Goal: Task Accomplishment & Management: Complete application form

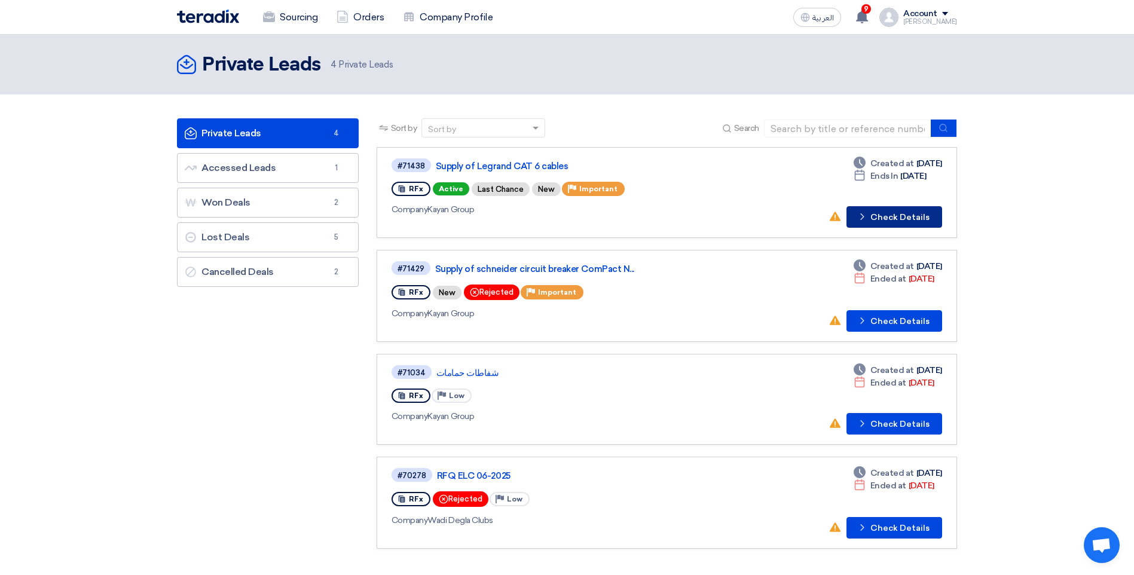
click at [891, 218] on button "Check details Check Details" at bounding box center [895, 217] width 96 height 22
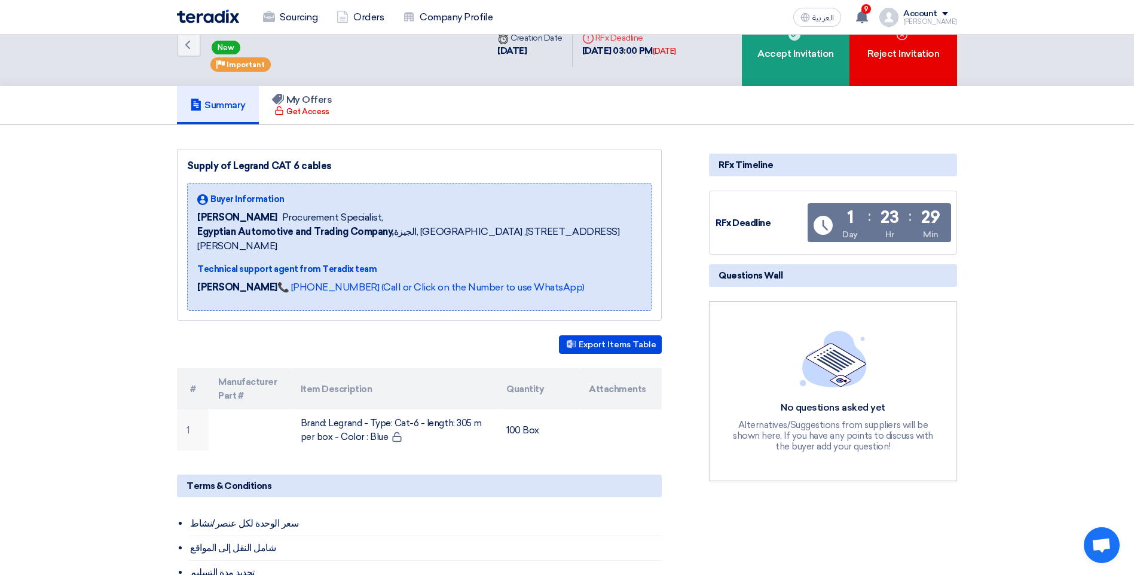
scroll to position [60, 0]
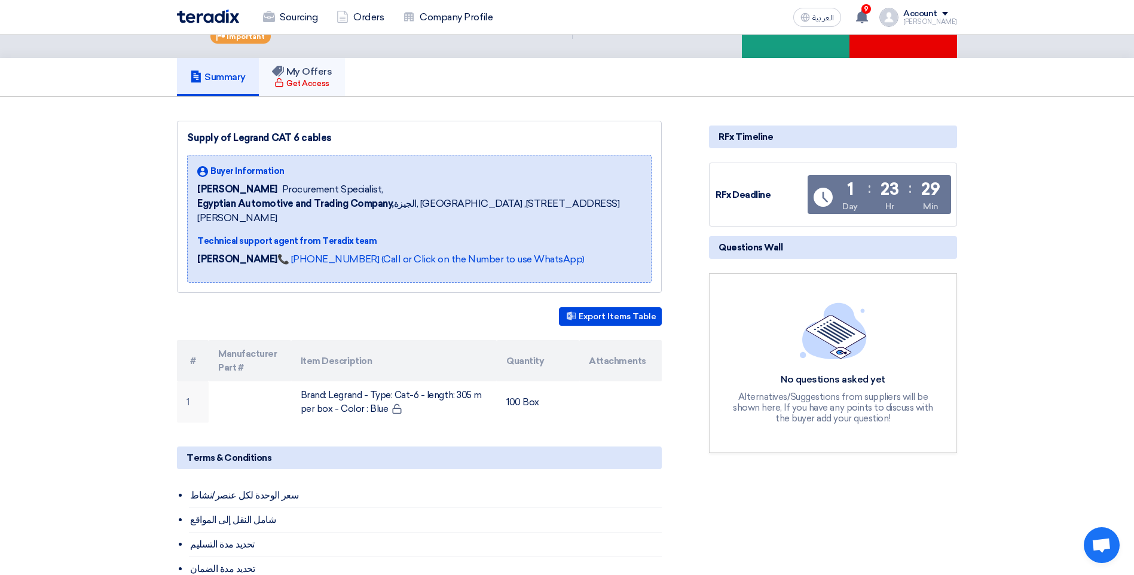
click at [327, 76] on h5 "My Offers" at bounding box center [302, 72] width 60 height 12
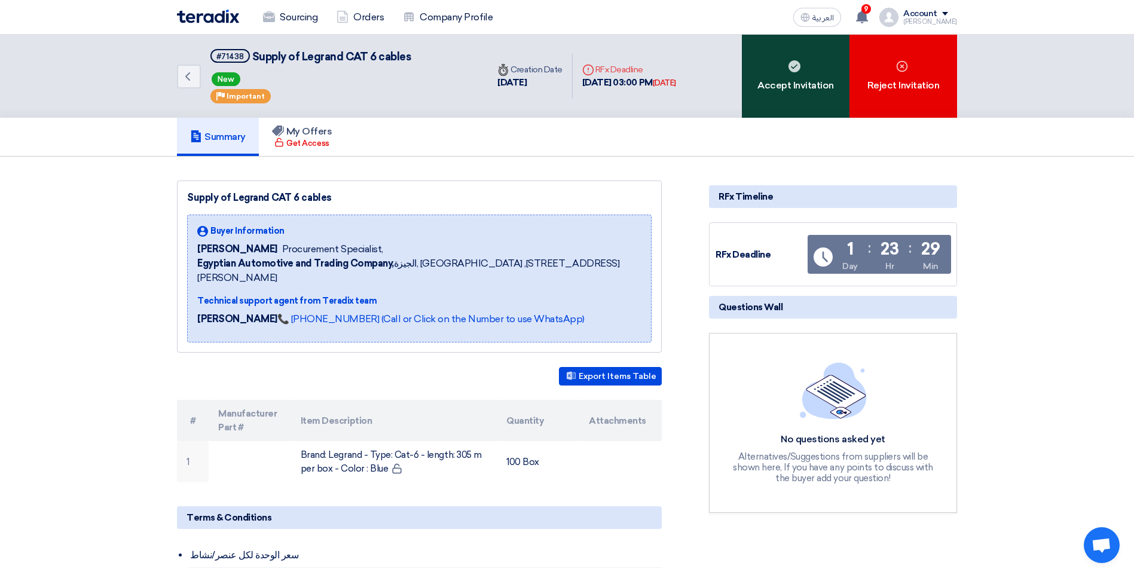
click at [802, 88] on div "Accept Invitation" at bounding box center [796, 76] width 108 height 83
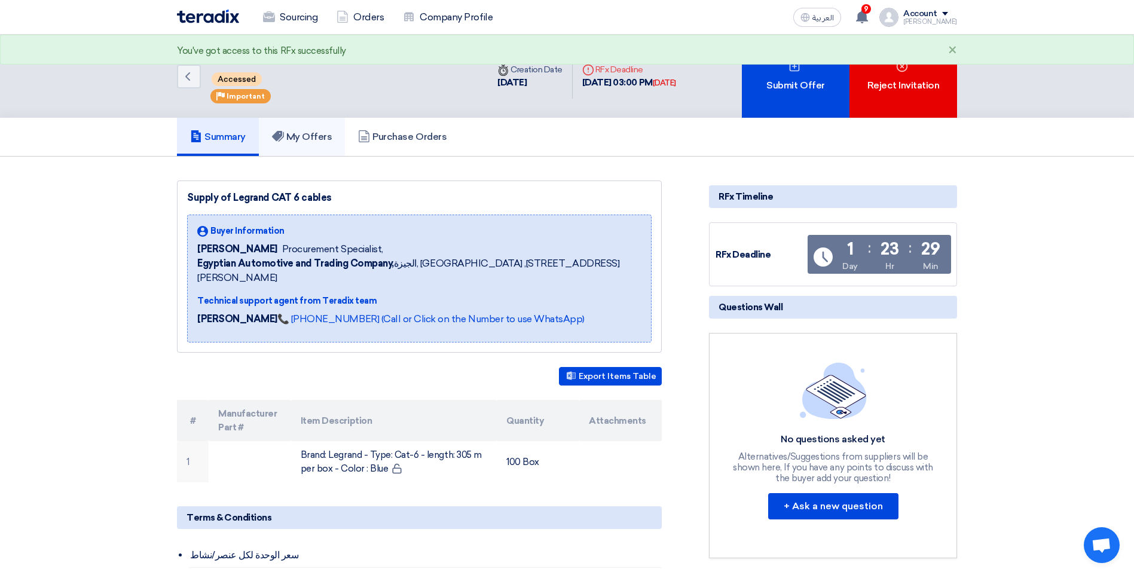
click at [283, 135] on use at bounding box center [278, 136] width 12 height 11
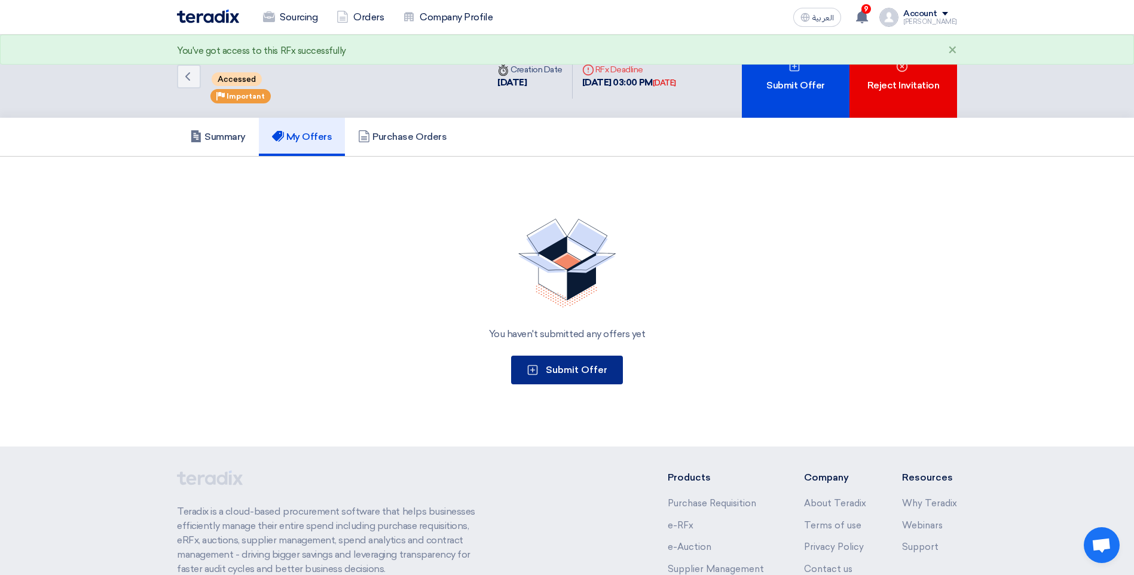
click at [549, 365] on span "Submit Offer" at bounding box center [577, 369] width 62 height 11
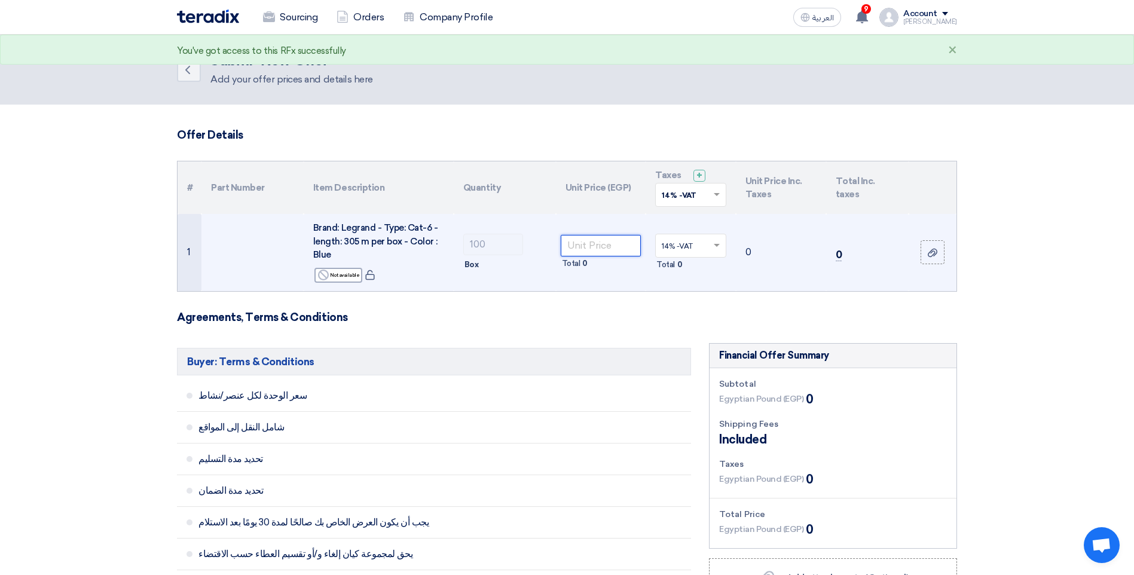
click at [579, 254] on input "number" at bounding box center [601, 246] width 81 height 22
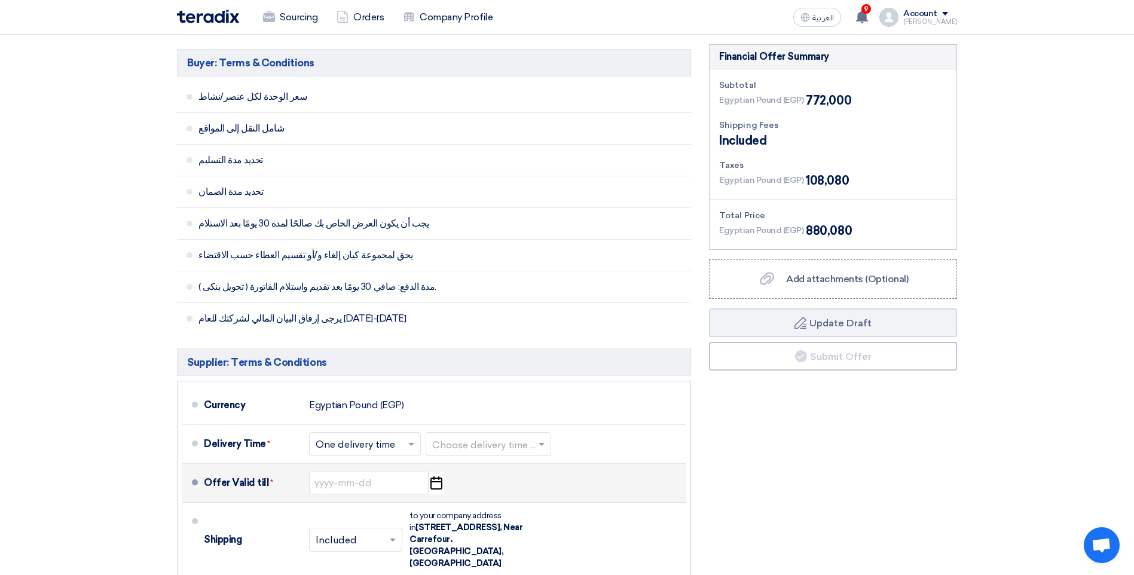
scroll to position [359, 0]
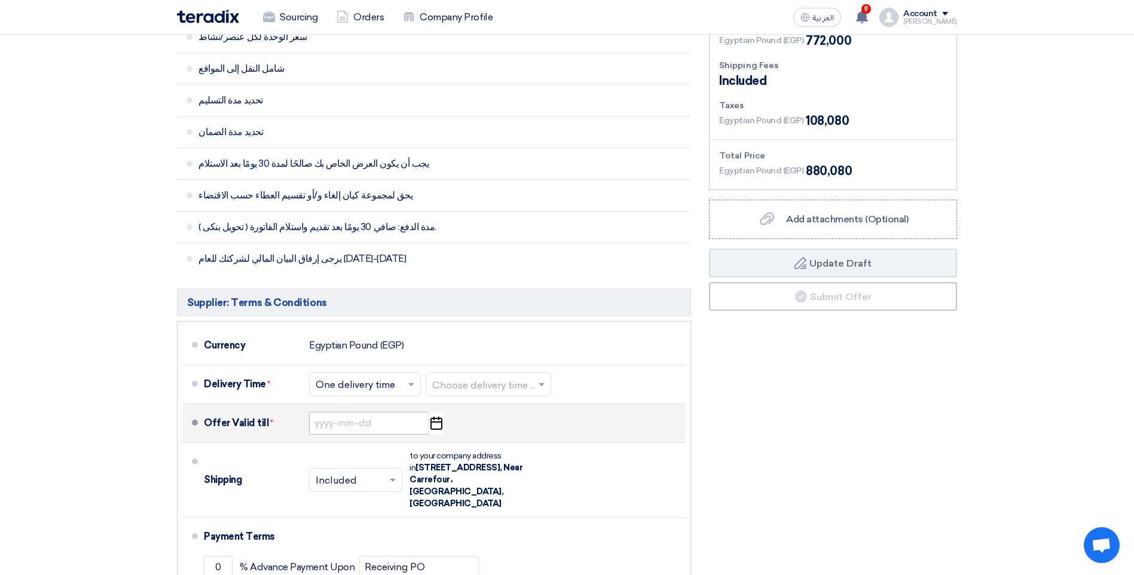
type input "7720"
click at [366, 421] on input at bounding box center [369, 423] width 120 height 23
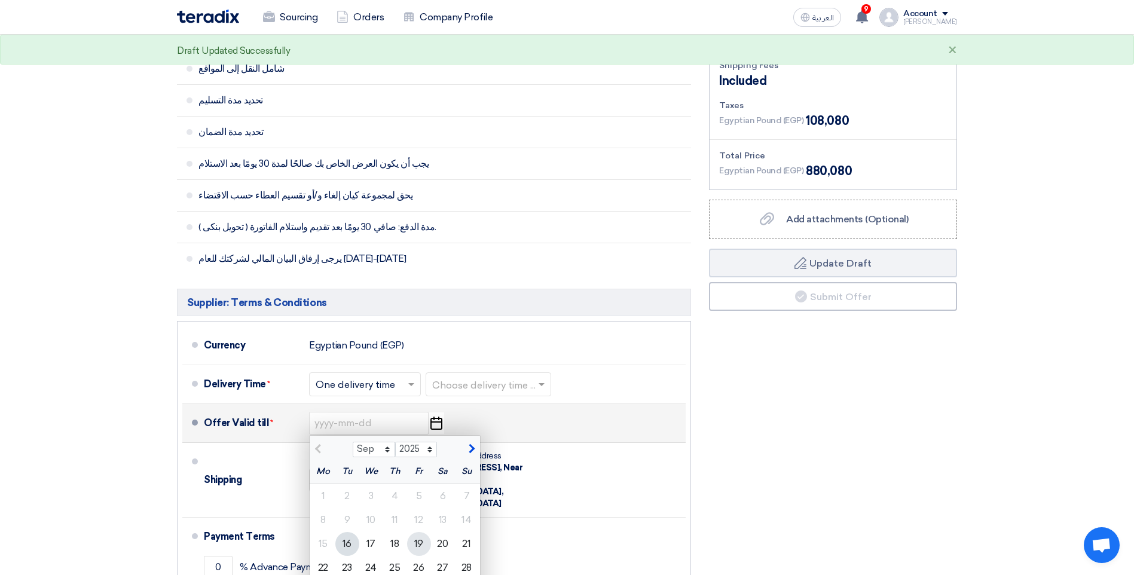
click at [418, 543] on div "19" at bounding box center [419, 544] width 24 height 24
type input "[DATE]"
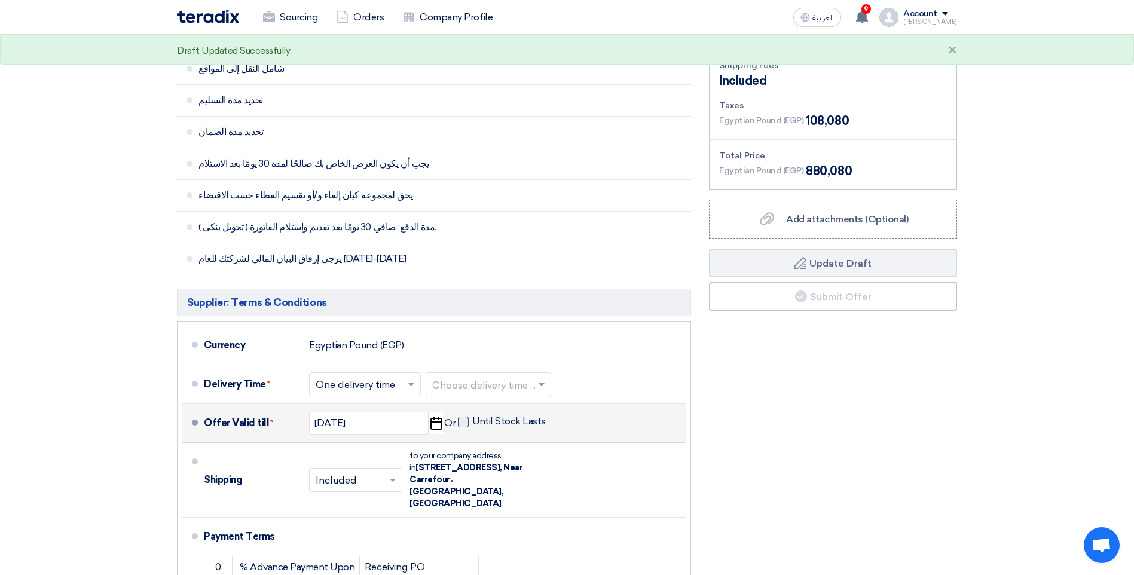
click at [466, 421] on span at bounding box center [463, 422] width 11 height 11
click at [472, 421] on input "Until Stock Lasts" at bounding box center [510, 427] width 76 height 23
checkbox input "true"
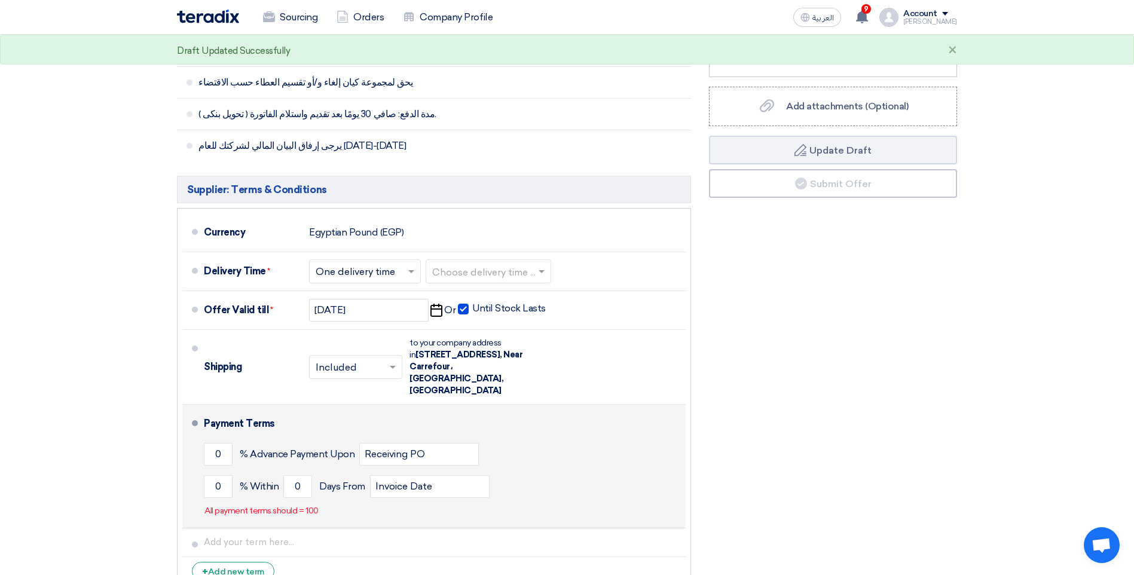
scroll to position [538, 0]
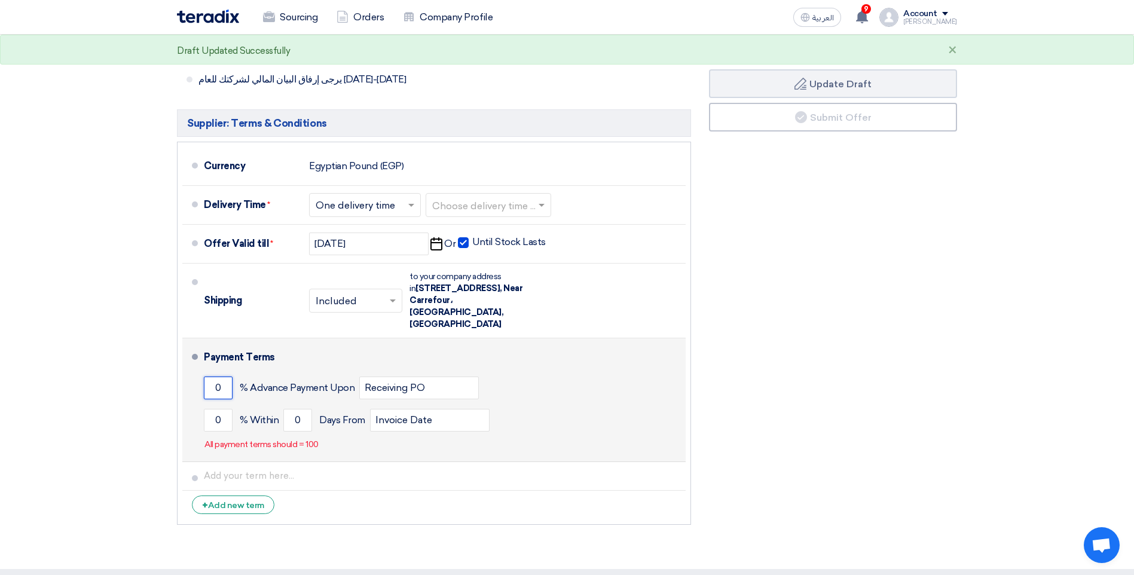
click at [218, 377] on input "0" at bounding box center [218, 388] width 29 height 23
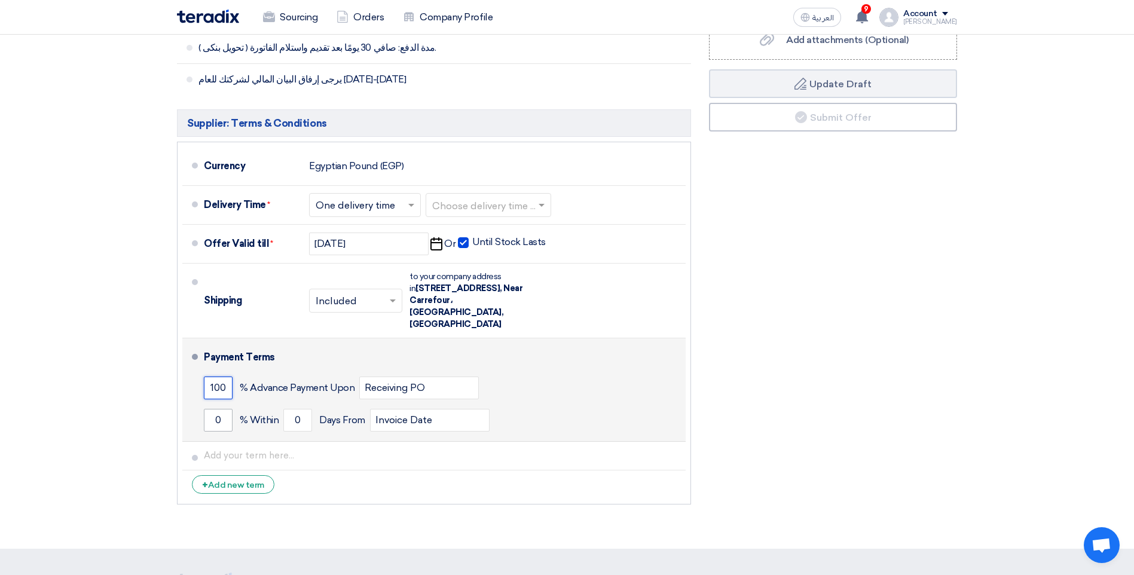
type input "100"
click at [212, 409] on input "0" at bounding box center [218, 420] width 29 height 23
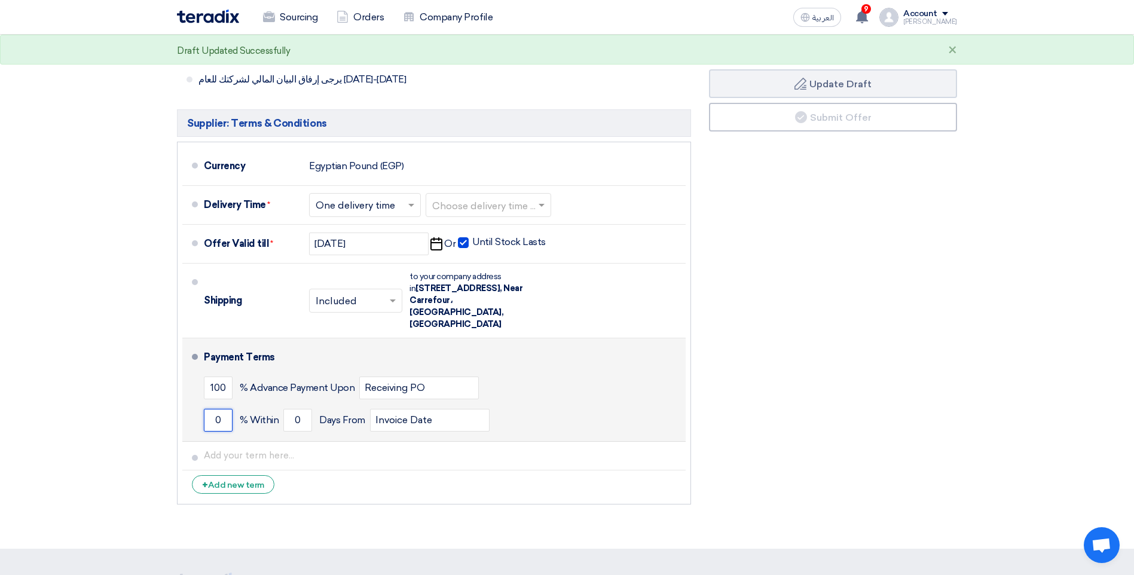
click at [208, 409] on input "0" at bounding box center [218, 420] width 29 height 23
type input "5"
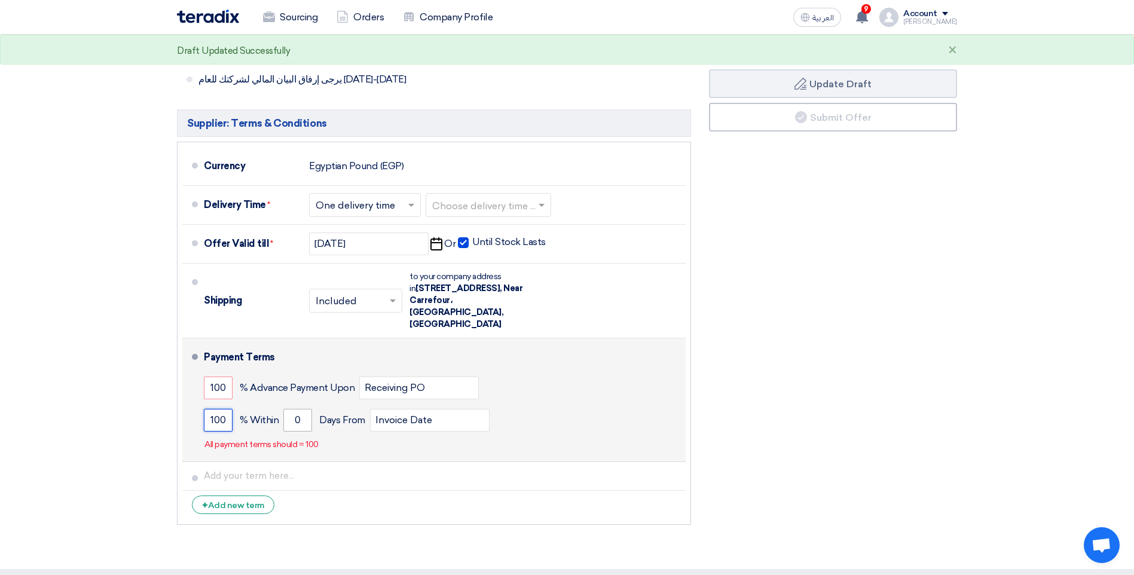
type input "100"
click at [295, 409] on input "0" at bounding box center [297, 420] width 29 height 23
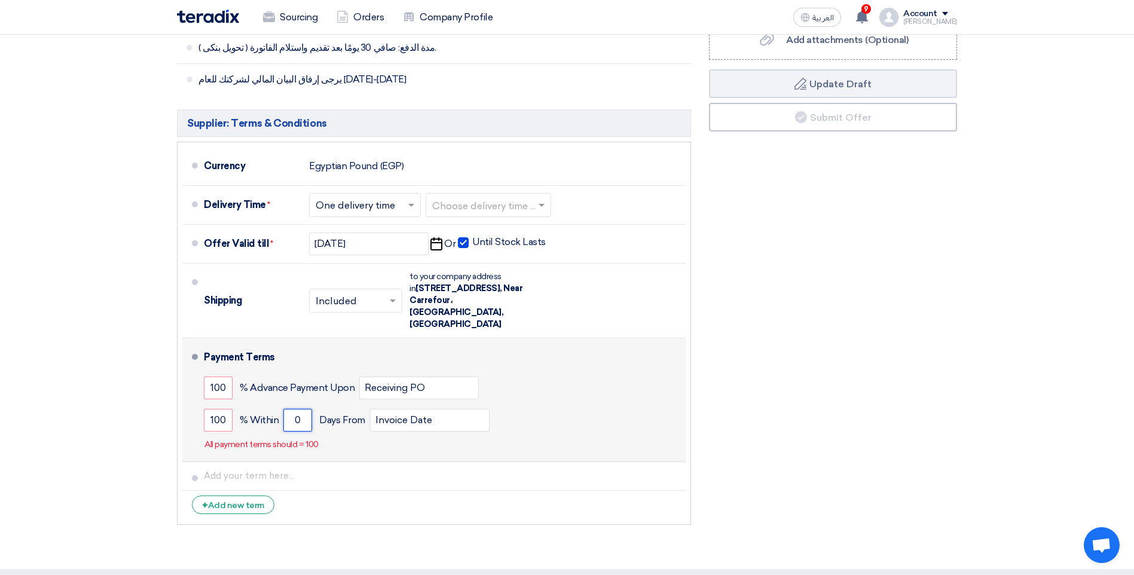
type input "5"
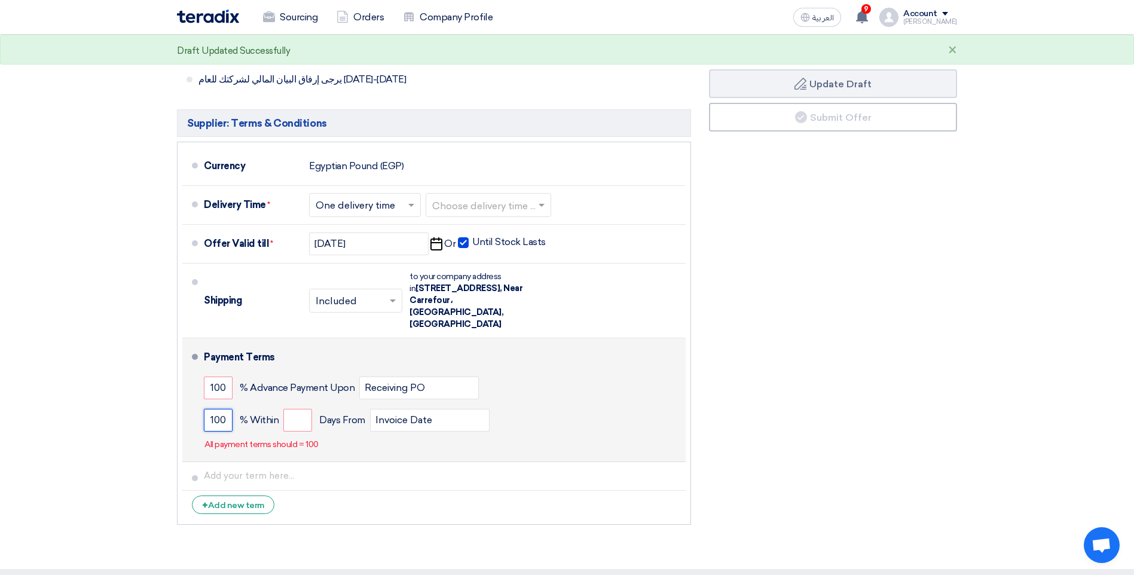
drag, startPoint x: 226, startPoint y: 407, endPoint x: 210, endPoint y: 411, distance: 16.7
click at [210, 411] on input "100" at bounding box center [218, 420] width 29 height 23
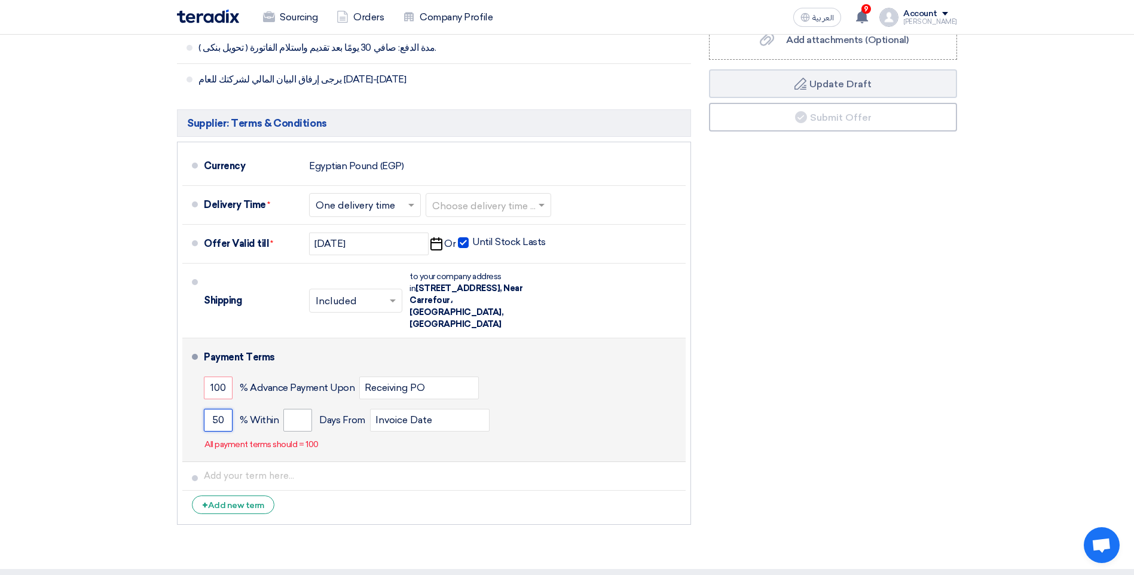
type input "50"
click at [294, 409] on input "number" at bounding box center [297, 420] width 29 height 23
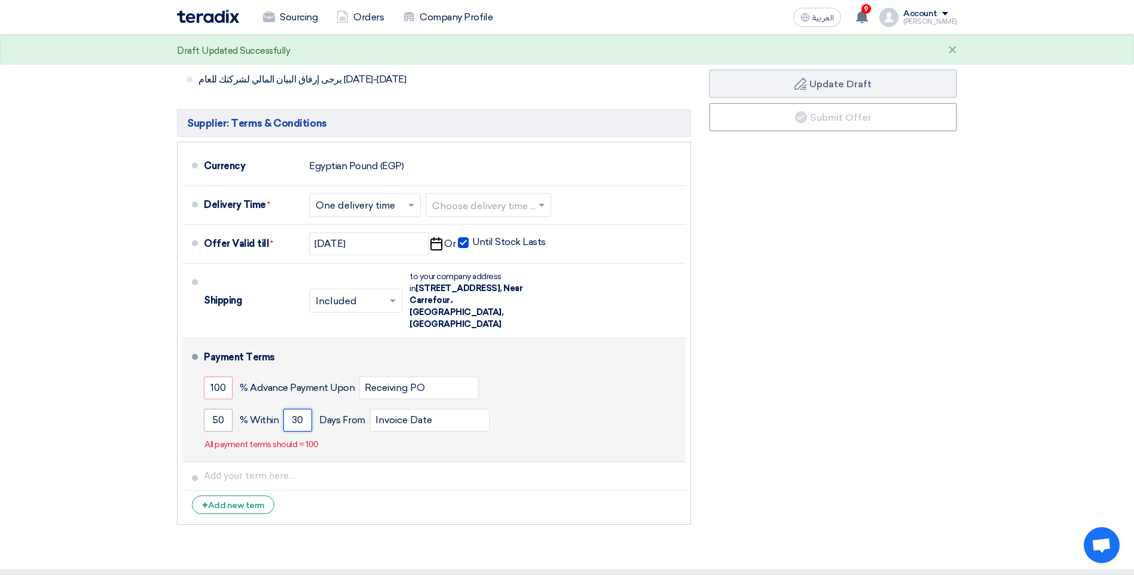
type input "30"
click at [222, 409] on input "50" at bounding box center [218, 420] width 29 height 23
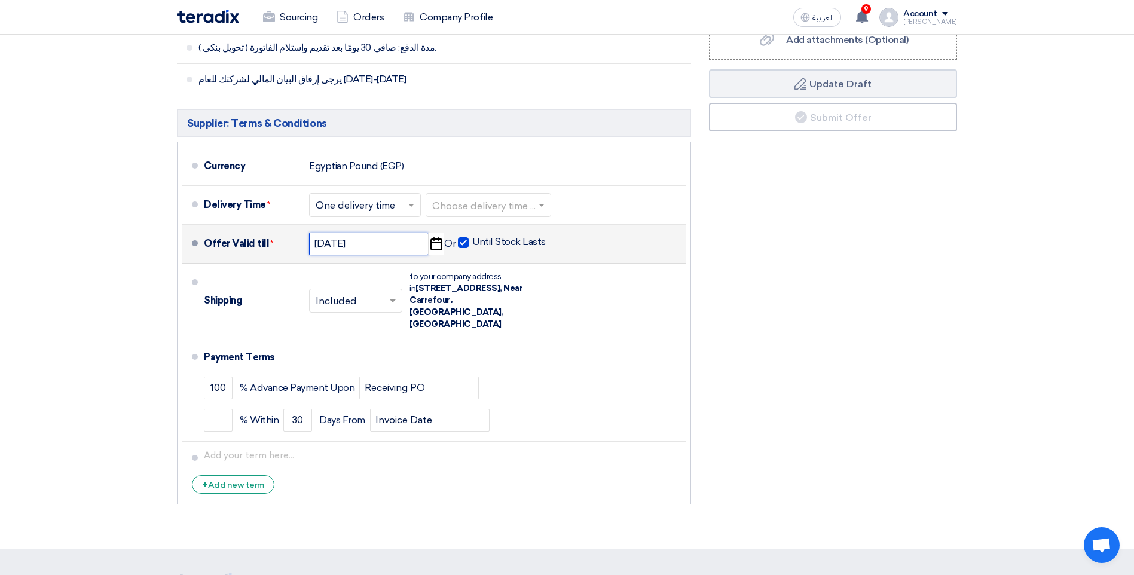
click at [406, 245] on input "[DATE]" at bounding box center [369, 244] width 120 height 23
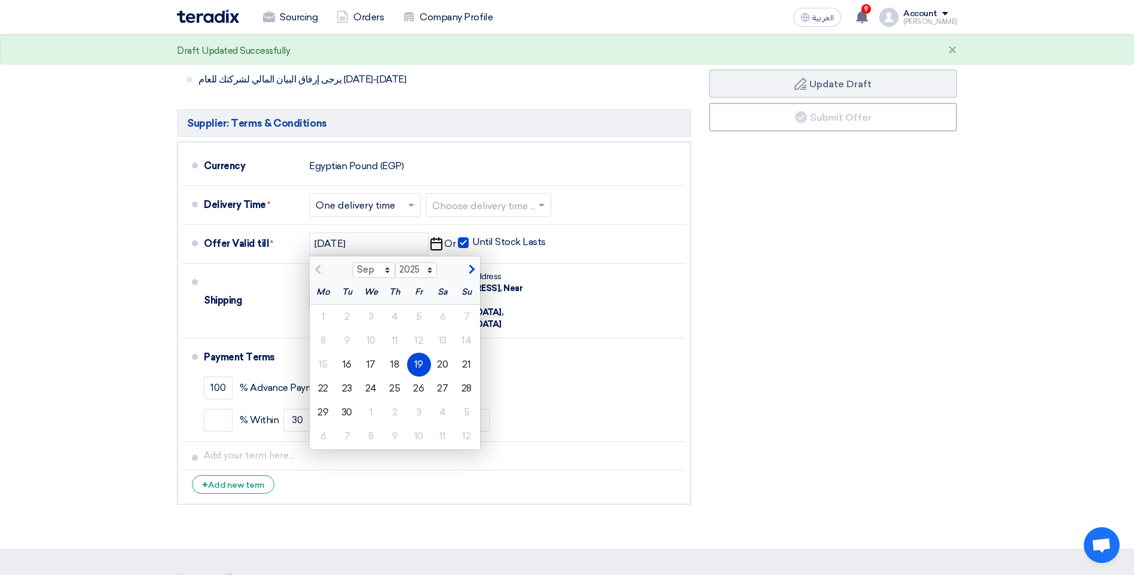
click at [783, 336] on div "Financial Offer Summary Subtotal Egyptian Pound (EGP) 772,000 Shipping Fees" at bounding box center [833, 157] width 266 height 705
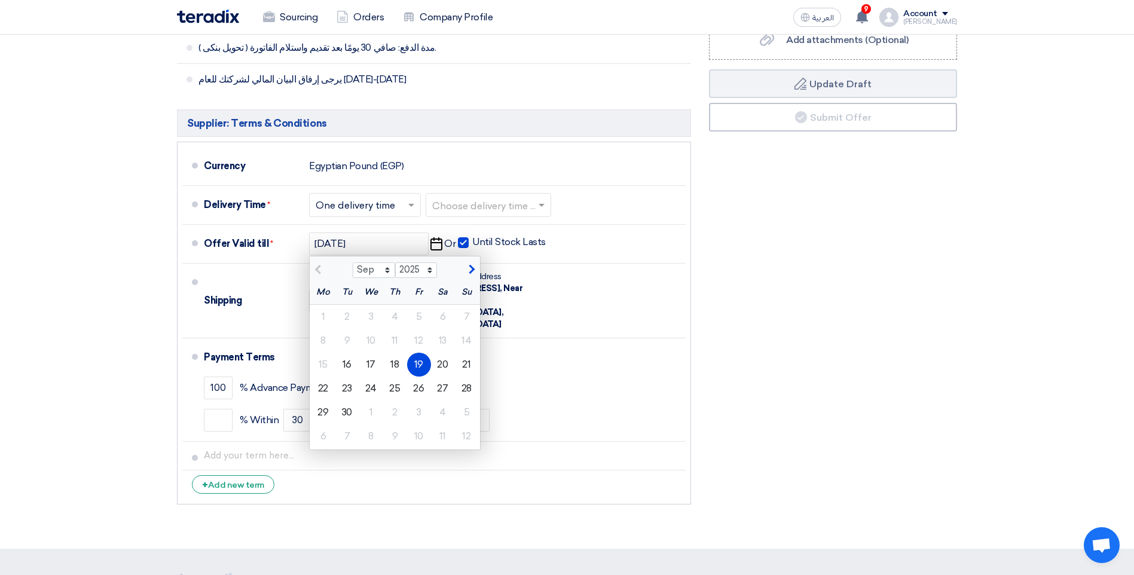
click at [712, 308] on div "Financial Offer Summary Subtotal Egyptian Pound (EGP) 772,000 Shipping Fees" at bounding box center [833, 157] width 266 height 705
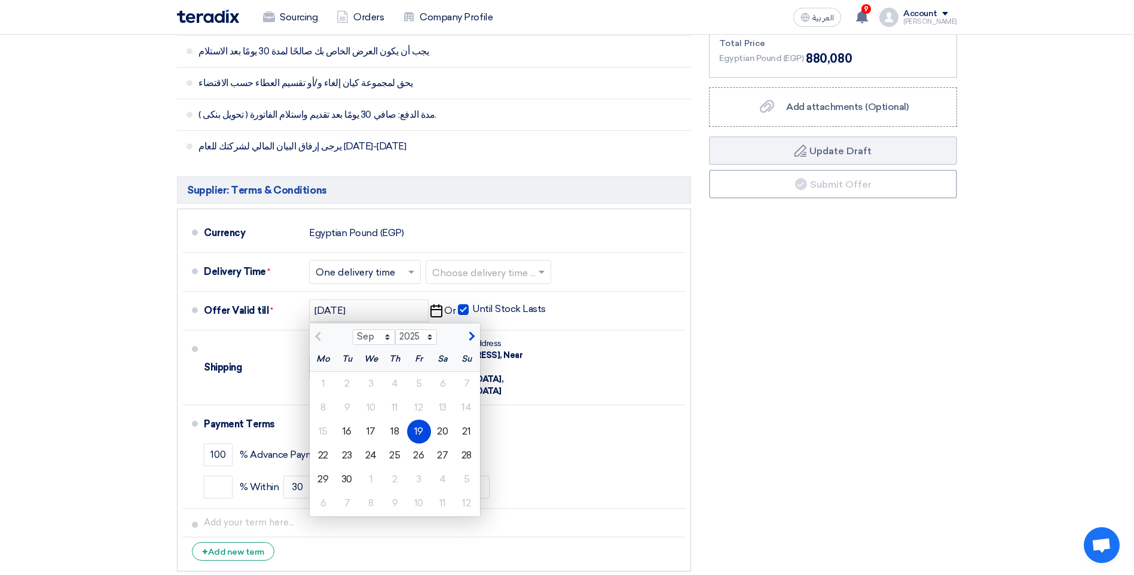
scroll to position [478, 0]
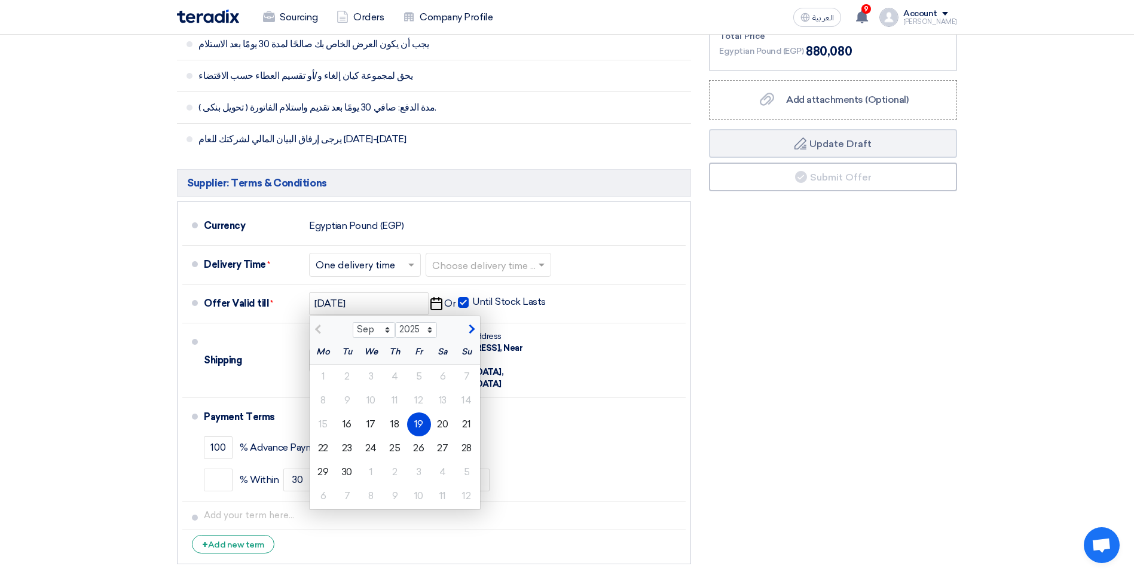
click at [804, 396] on div "Financial Offer Summary Subtotal Egyptian Pound (EGP) 772,000 Shipping Fees" at bounding box center [833, 217] width 266 height 705
click at [509, 268] on input "text" at bounding box center [489, 265] width 114 height 17
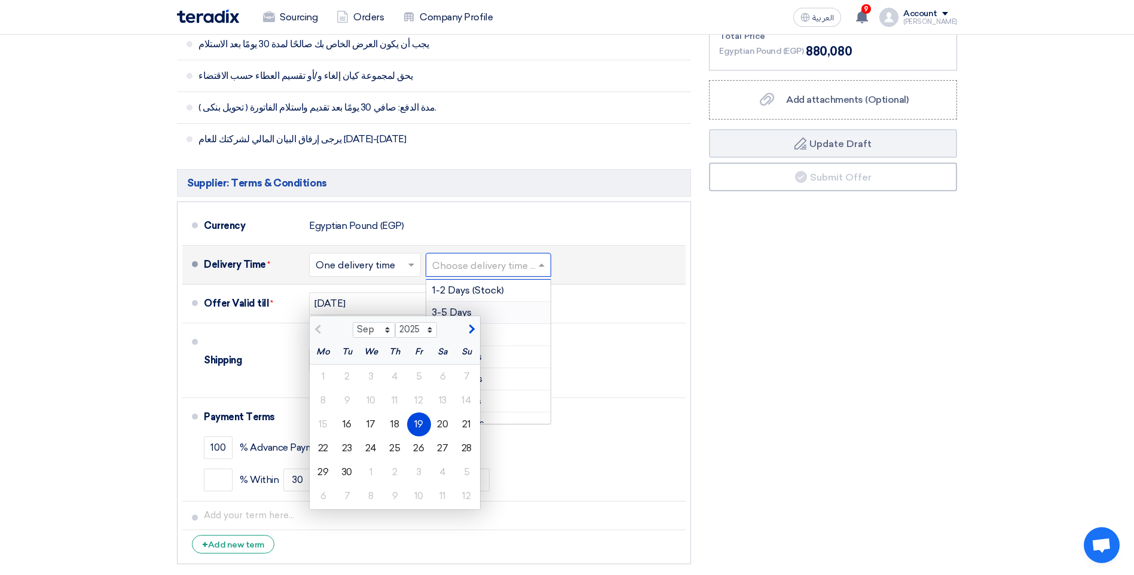
click at [514, 312] on div "3-5 Days" at bounding box center [488, 313] width 124 height 22
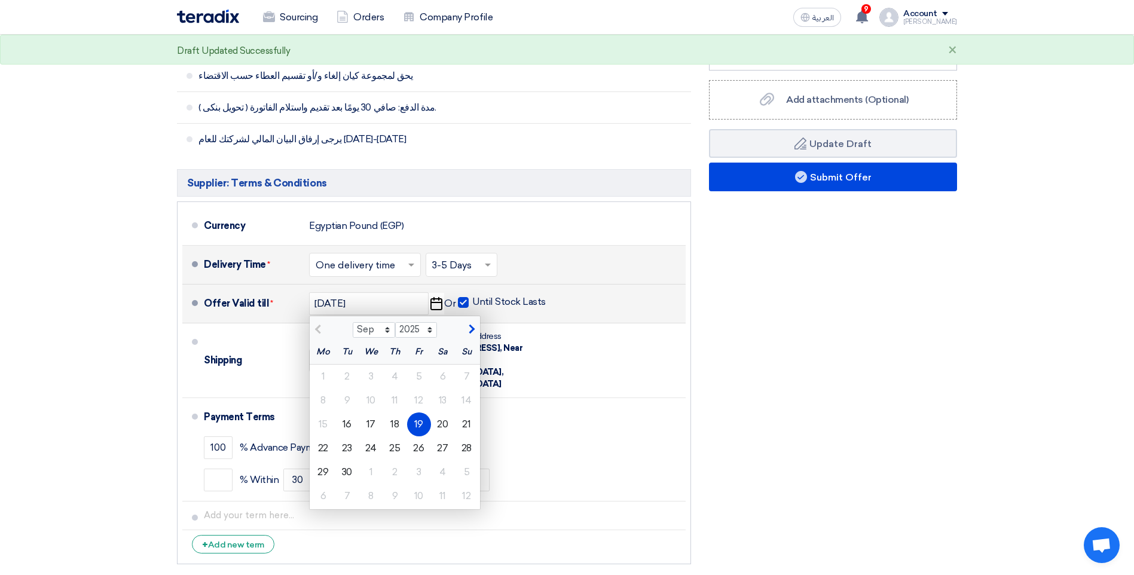
click at [469, 327] on span "button" at bounding box center [470, 329] width 7 height 11
click at [320, 330] on span "button" at bounding box center [319, 329] width 7 height 11
select select "9"
click at [879, 436] on div "Financial Offer Summary Subtotal Egyptian Pound (EGP) 772,000 Shipping Fees" at bounding box center [833, 217] width 266 height 705
click at [422, 415] on div "19" at bounding box center [419, 425] width 24 height 24
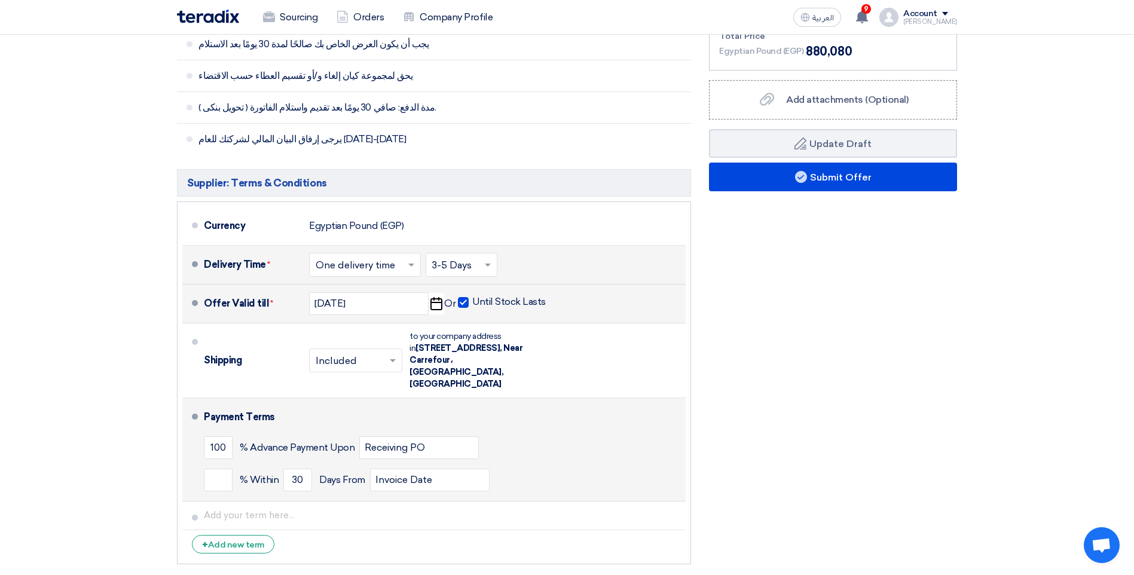
click at [200, 478] on li "Payment Terms 100 % Advance Payment Upon Receiving PO % Within 30" at bounding box center [433, 449] width 503 height 103
click at [203, 478] on li "Payment Terms 100 % Advance Payment Upon Receiving PO % Within 30" at bounding box center [433, 449] width 503 height 103
click at [210, 475] on input "number" at bounding box center [218, 480] width 29 height 23
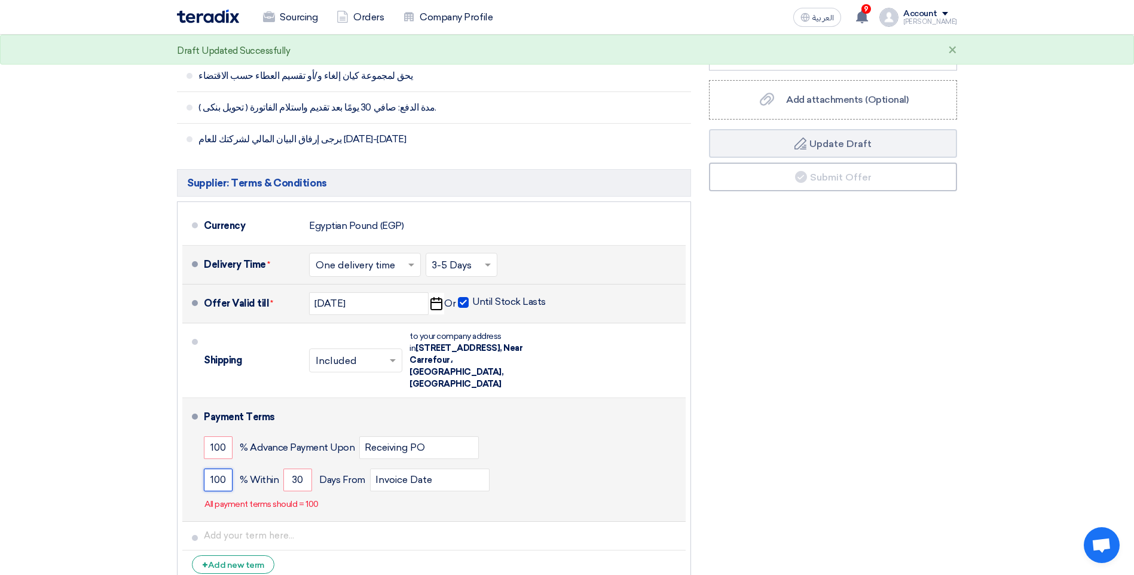
type input "100"
click at [240, 442] on span "% Advance Payment Upon" at bounding box center [297, 448] width 115 height 12
click at [217, 440] on input "100" at bounding box center [218, 447] width 29 height 23
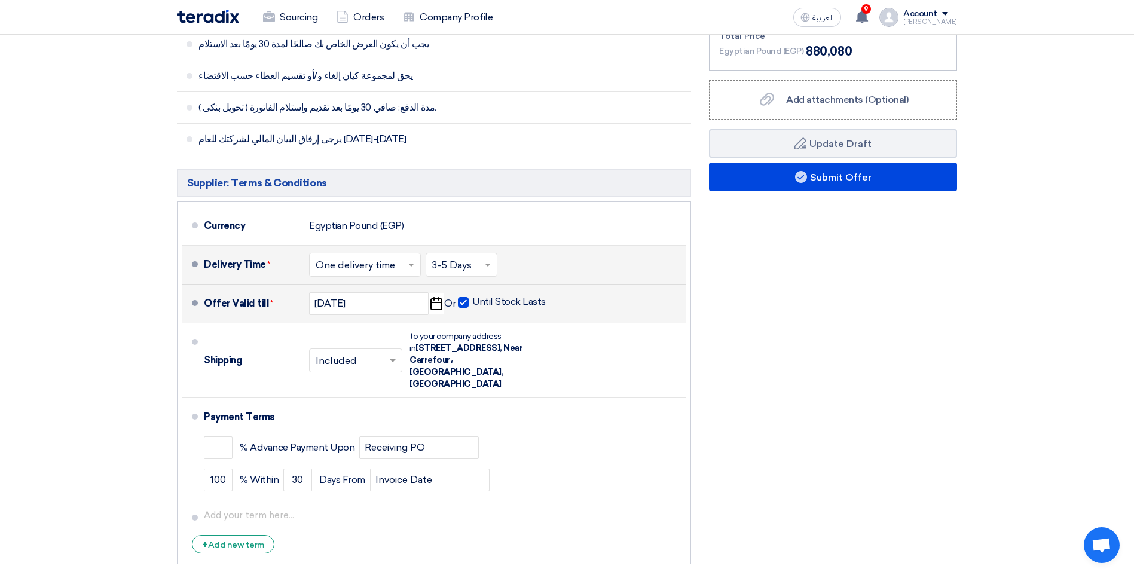
click at [492, 262] on span at bounding box center [489, 265] width 15 height 12
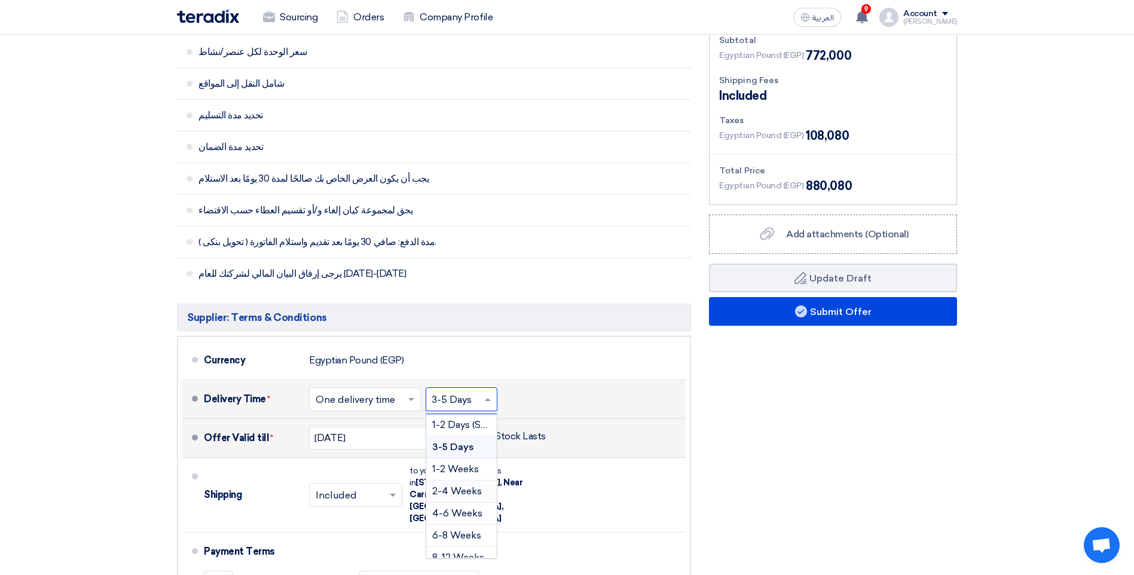
scroll to position [418, 0]
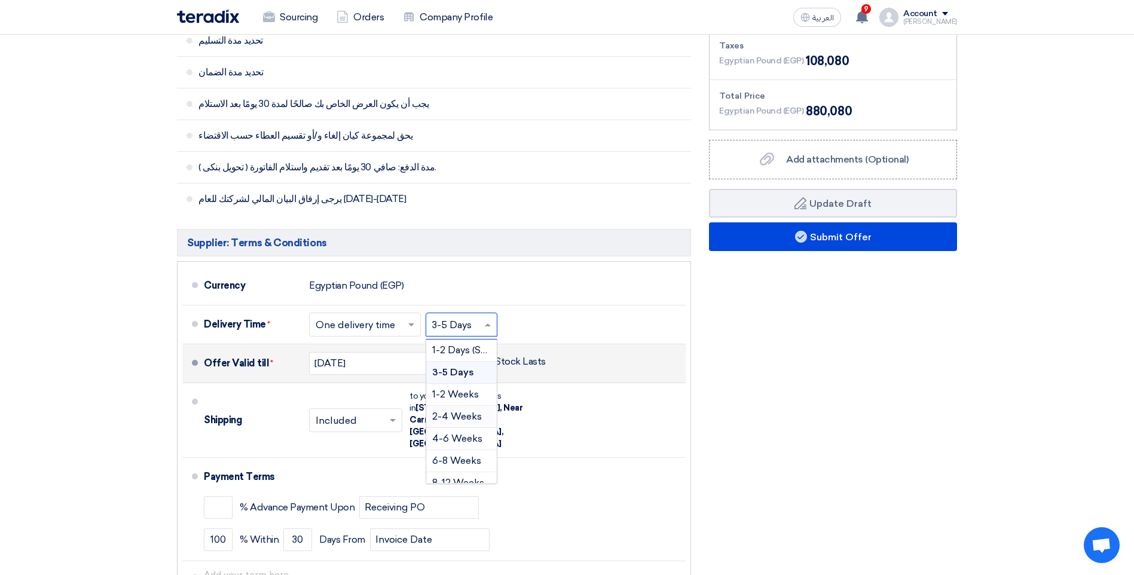
click at [824, 396] on div "Financial Offer Summary Subtotal Egyptian Pound (EGP) 772,000 Shipping Fees" at bounding box center [833, 277] width 266 height 705
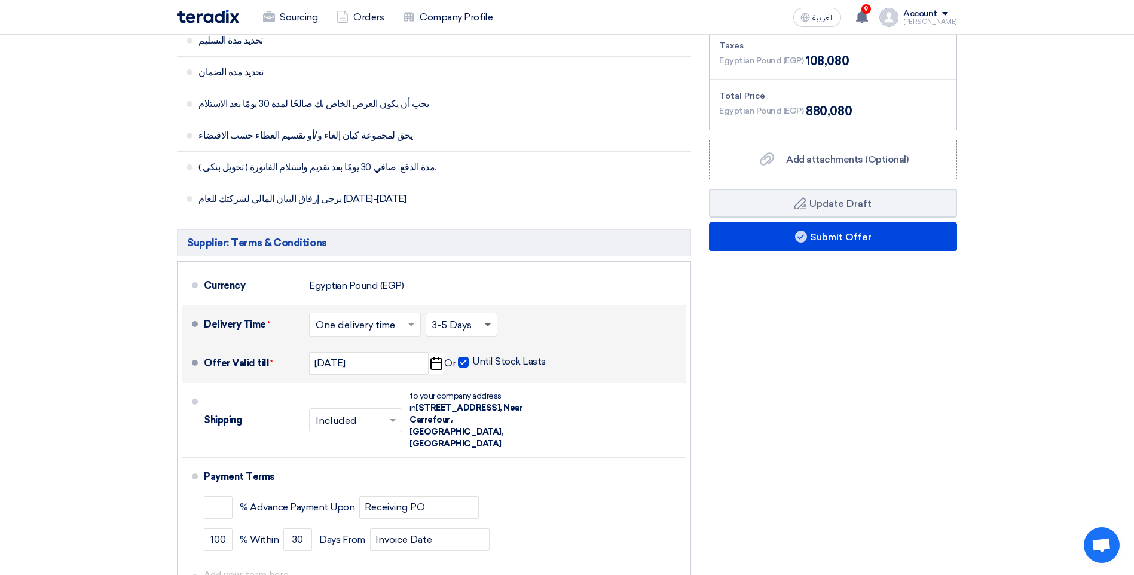
click at [487, 325] on span at bounding box center [488, 325] width 6 height 4
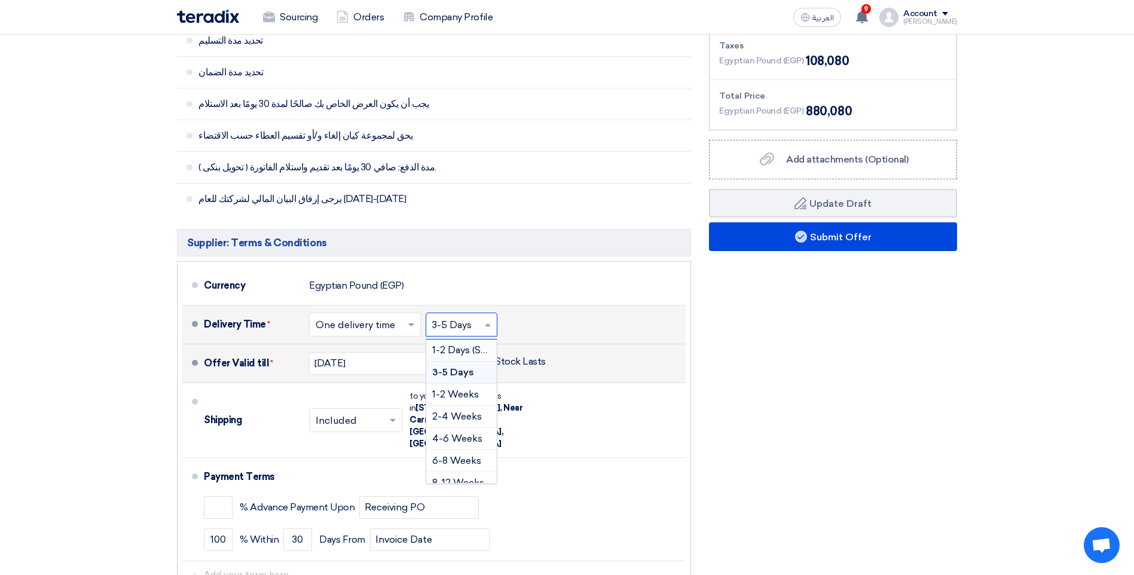
click at [458, 347] on span "1-2 Days (Stock)" at bounding box center [468, 349] width 72 height 11
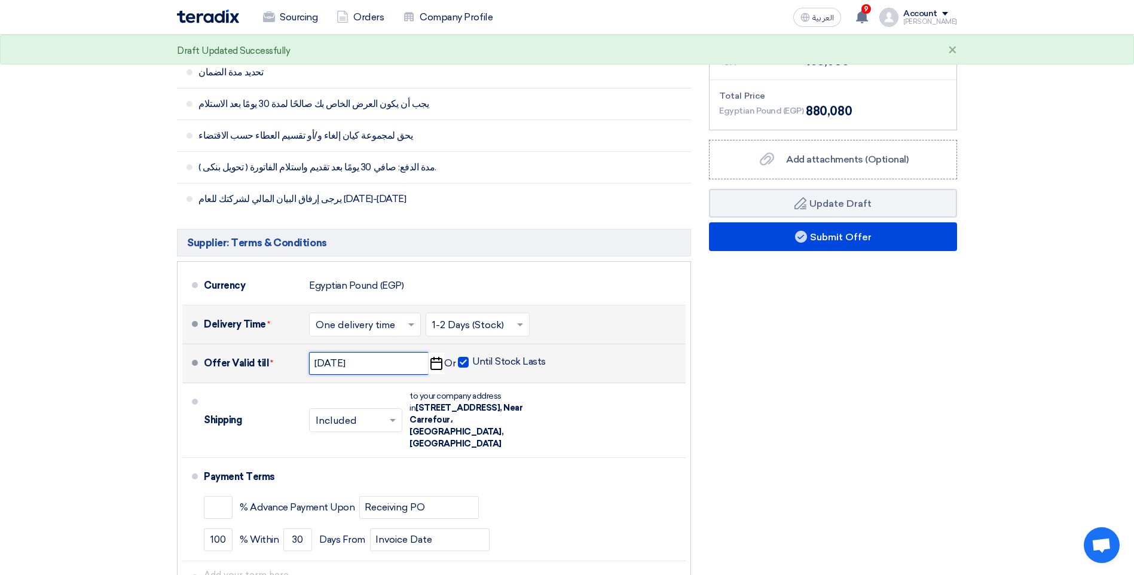
click at [395, 369] on input "[DATE]" at bounding box center [369, 363] width 120 height 23
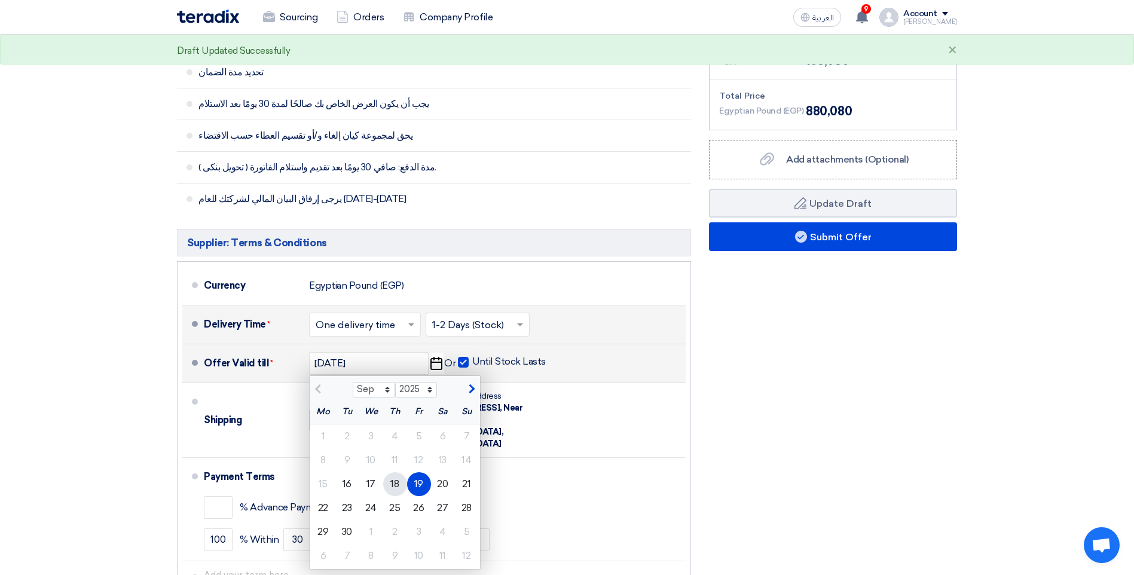
click at [393, 482] on div "18" at bounding box center [395, 484] width 24 height 24
type input "[DATE]"
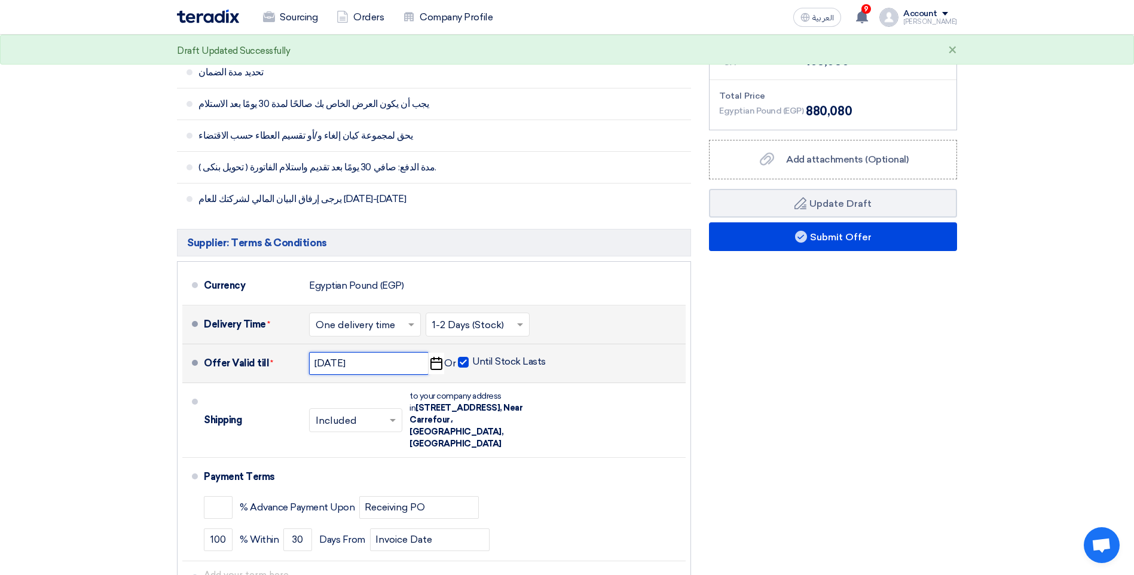
click at [417, 362] on input "[DATE]" at bounding box center [369, 363] width 120 height 23
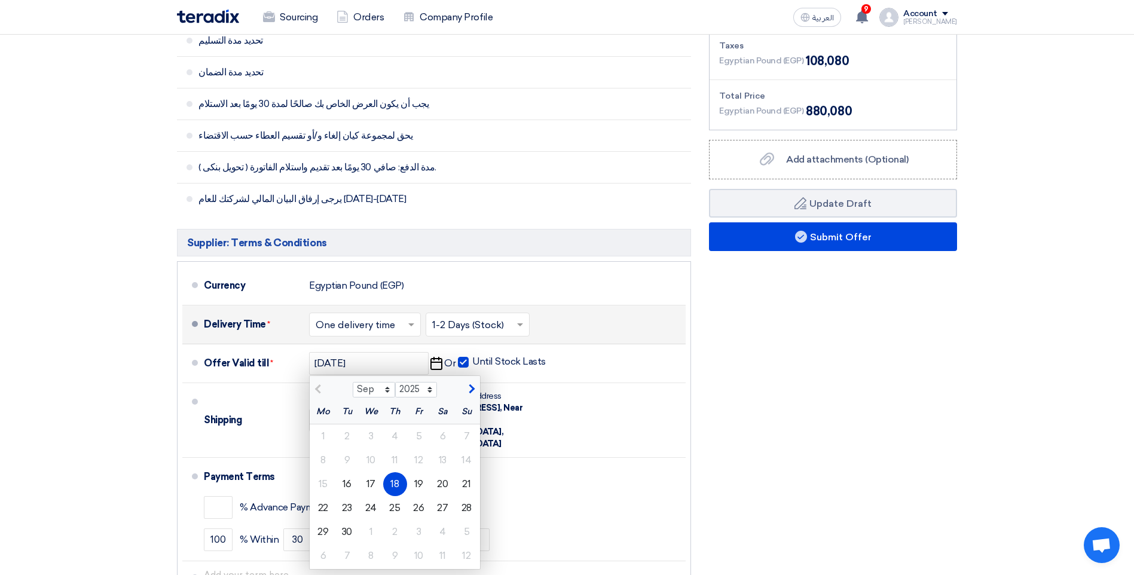
click at [775, 443] on div "Financial Offer Summary Subtotal Egyptian Pound (EGP) 772,000 Shipping Fees" at bounding box center [833, 277] width 266 height 705
click at [729, 407] on div "Financial Offer Summary Subtotal Egyptian Pound (EGP) 772,000 Shipping Fees" at bounding box center [833, 277] width 266 height 705
click at [404, 486] on div "18" at bounding box center [395, 484] width 24 height 24
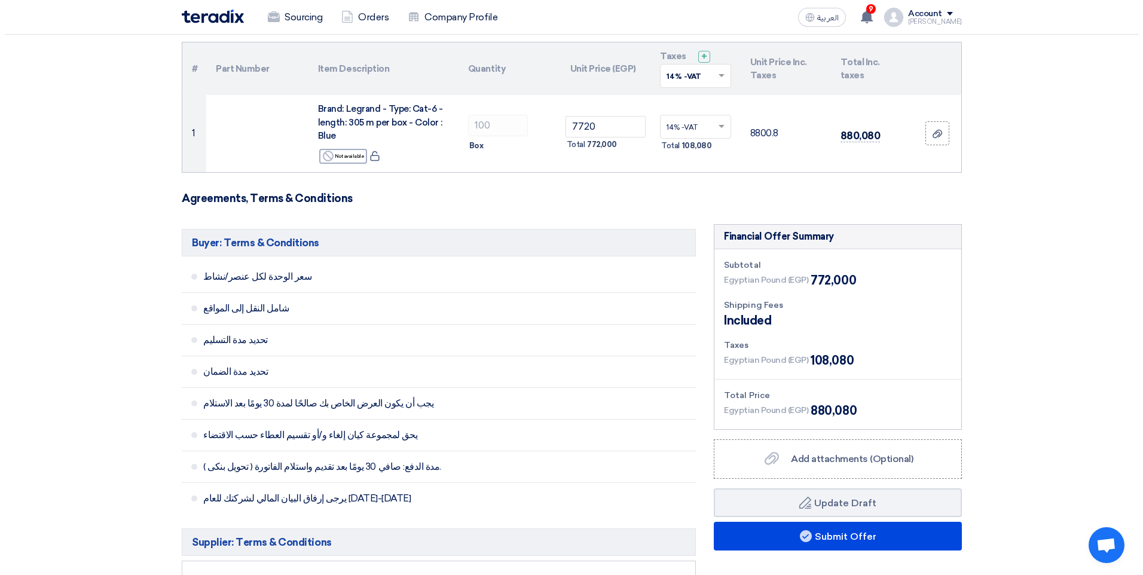
scroll to position [120, 0]
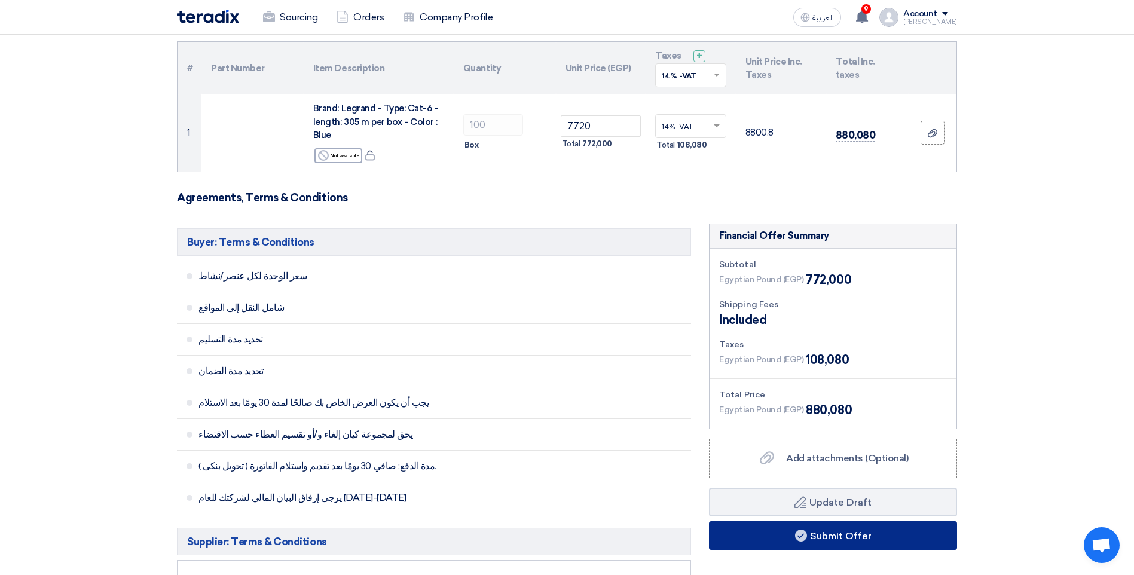
click at [836, 530] on button "Submit Offer" at bounding box center [833, 535] width 248 height 29
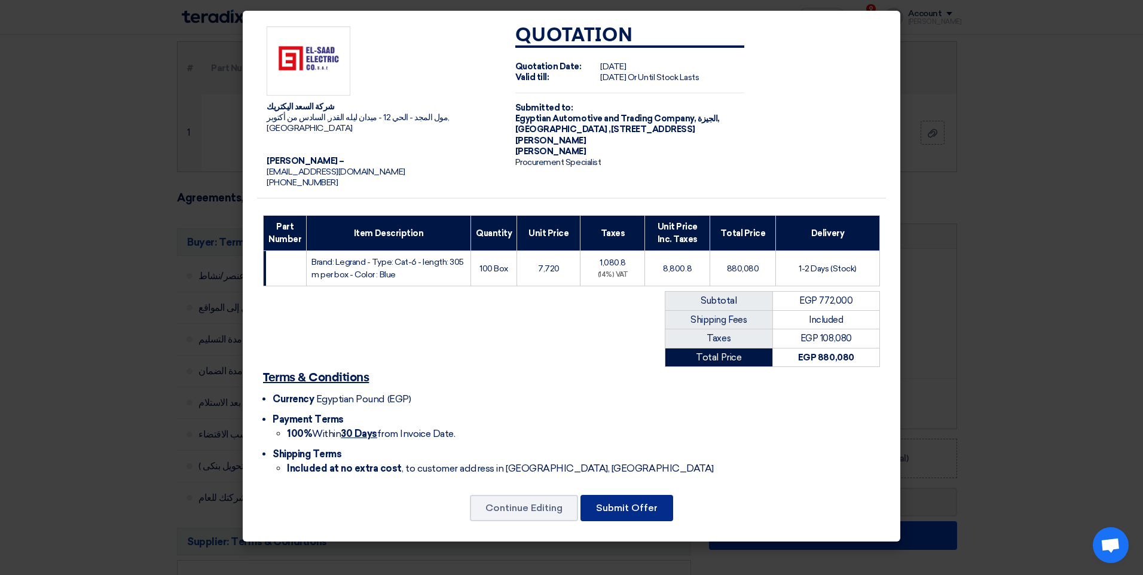
click at [585, 502] on button "Submit Offer" at bounding box center [627, 508] width 93 height 26
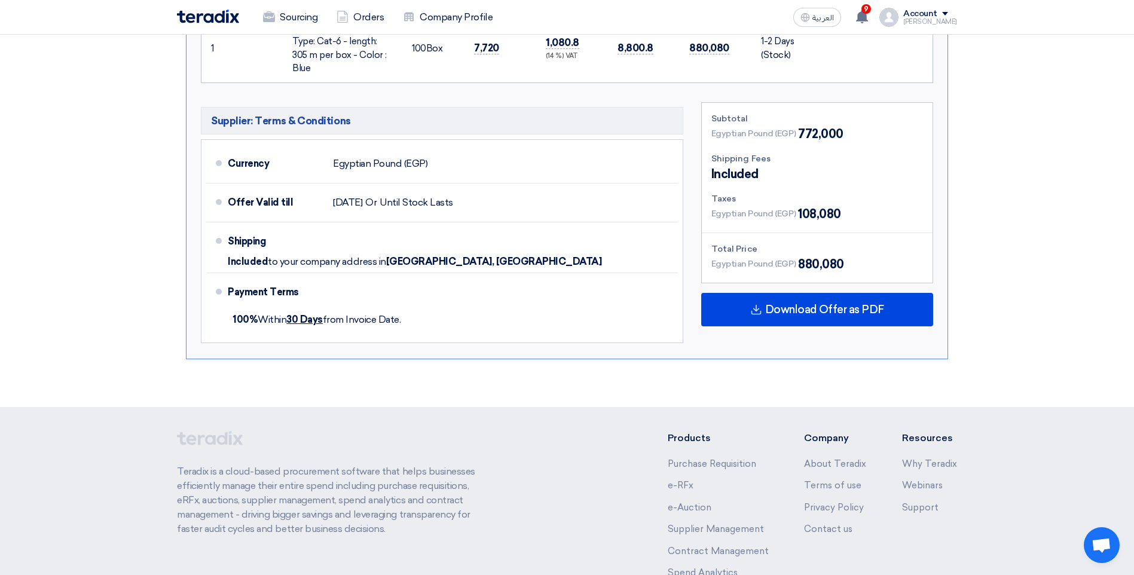
scroll to position [418, 0]
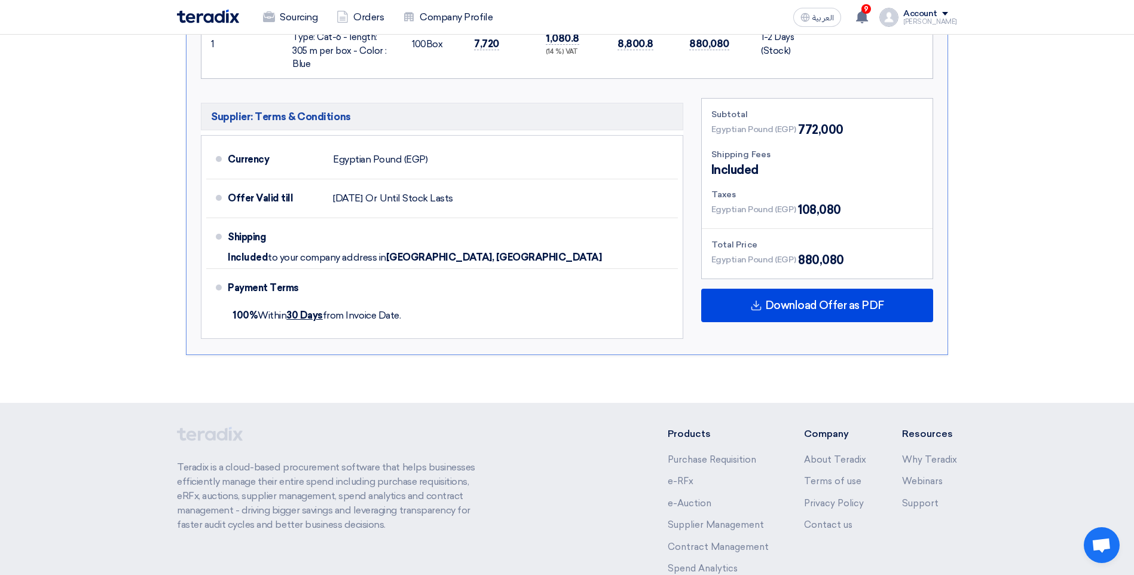
click at [809, 304] on div "Download Offer as PDF" at bounding box center [817, 305] width 232 height 33
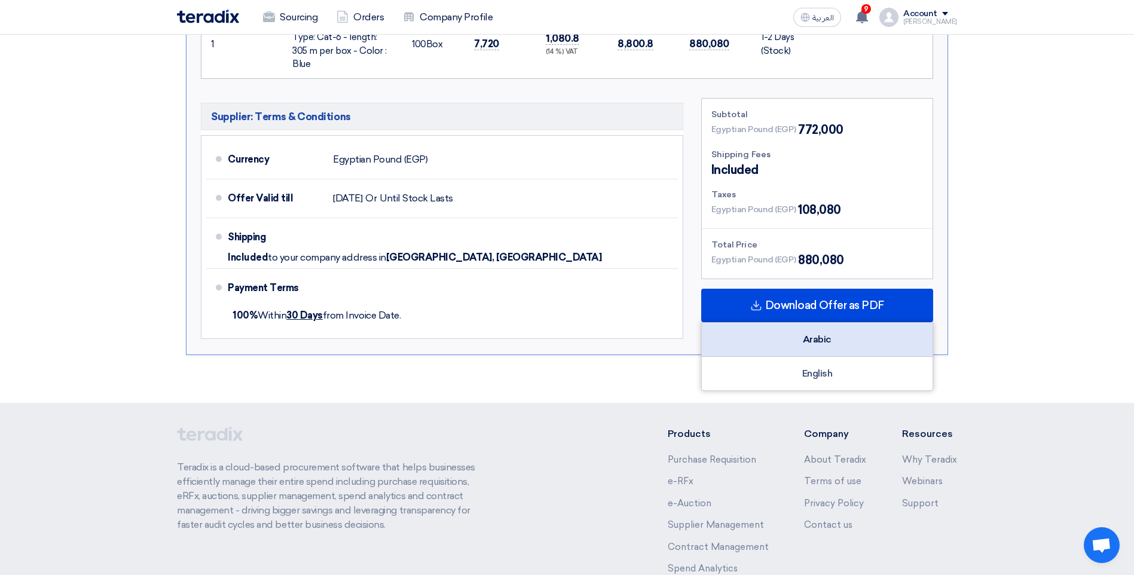
click at [806, 333] on div "Arabic" at bounding box center [817, 340] width 231 height 34
